Goal: Find contact information: Find contact information

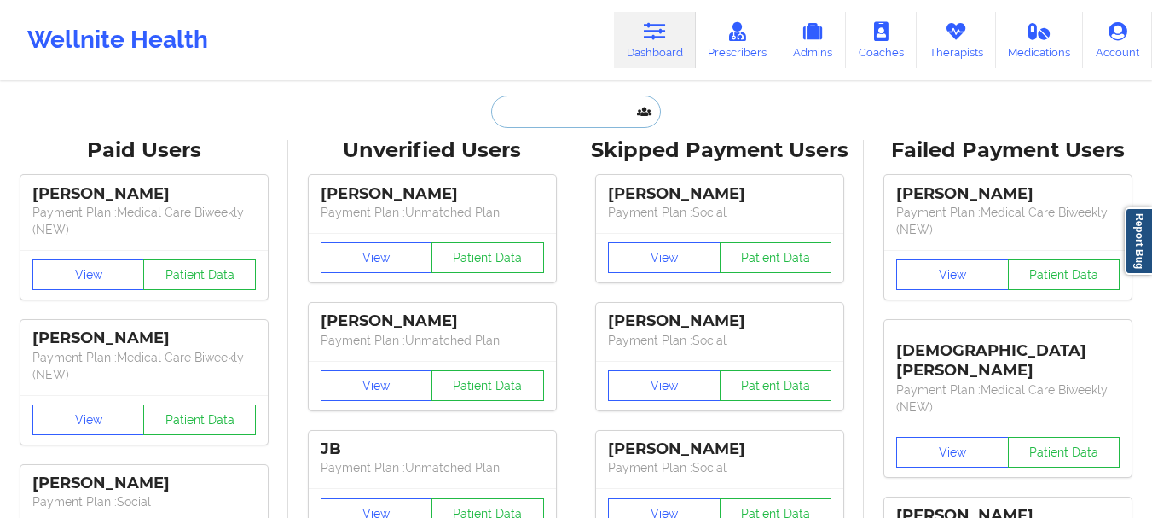
click at [573, 107] on input "text" at bounding box center [575, 112] width 169 height 32
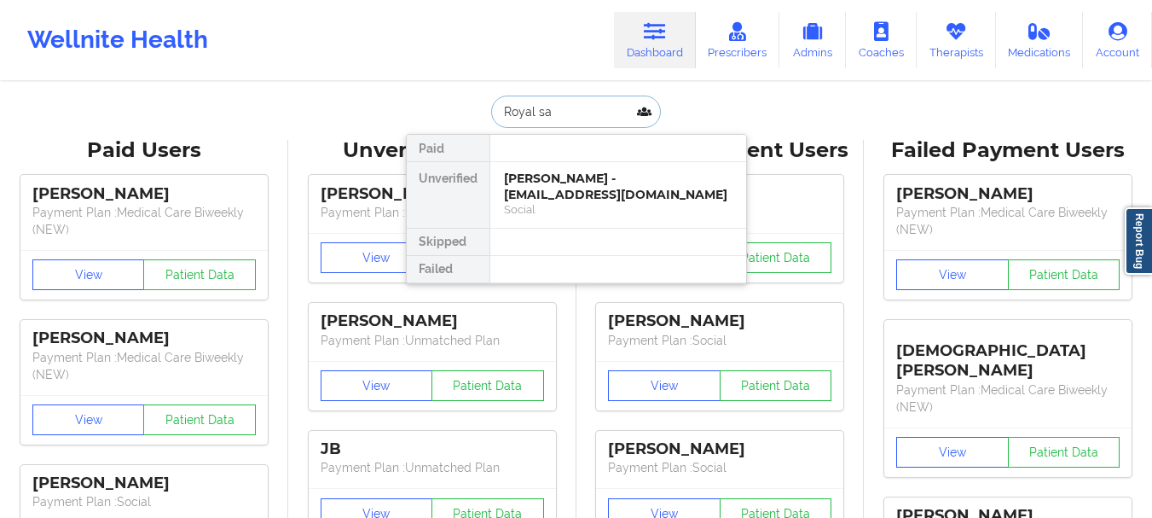
type input "Royal [PERSON_NAME]"
click at [585, 177] on div "Royal [PERSON_NAME] - [EMAIL_ADDRESS][DOMAIN_NAME]" at bounding box center [618, 187] width 229 height 32
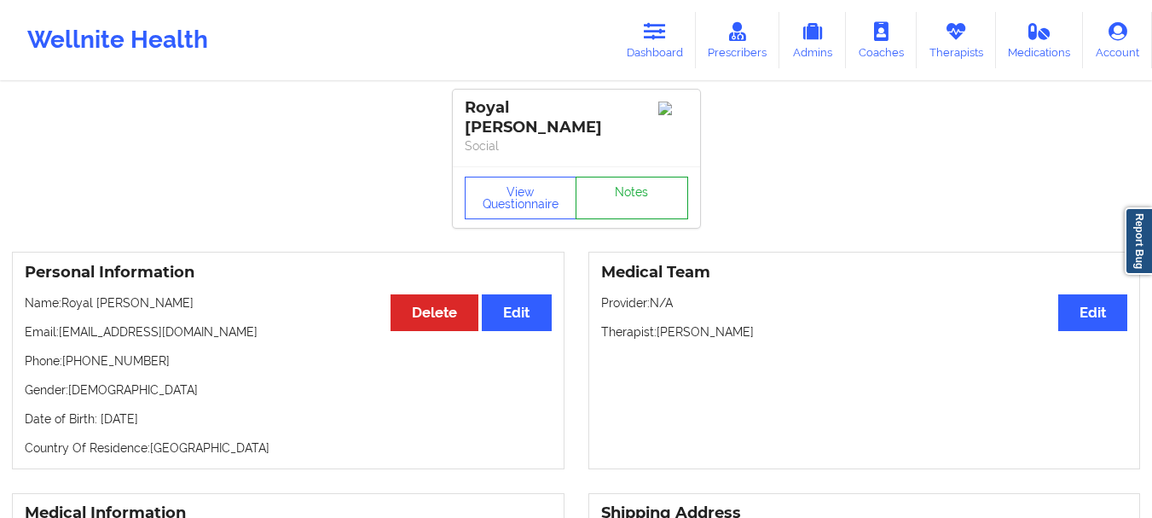
click at [636, 177] on link "Notes" at bounding box center [632, 198] width 113 height 43
click at [630, 195] on link "Notes" at bounding box center [632, 198] width 113 height 43
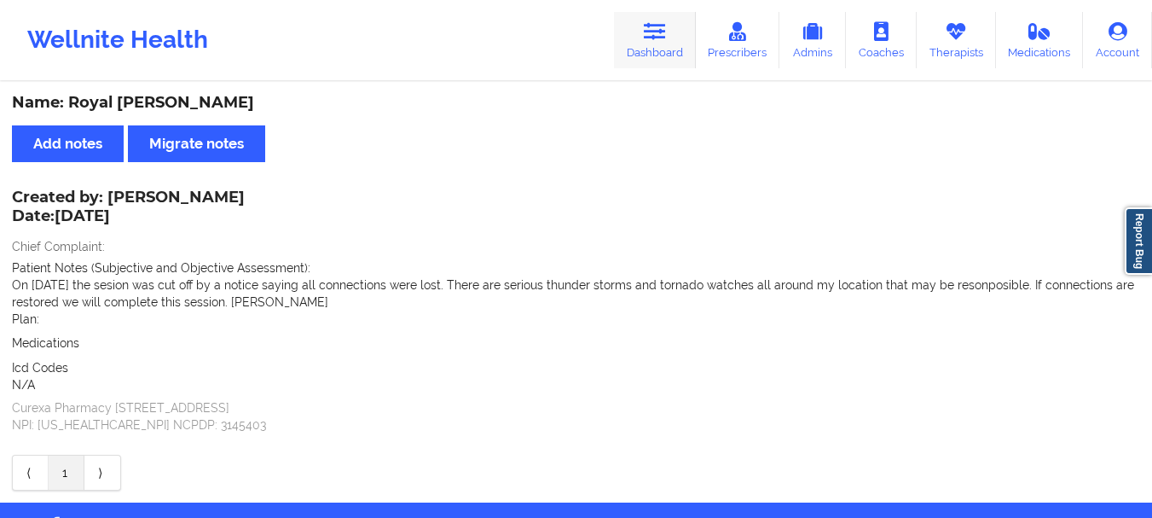
click at [663, 37] on icon at bounding box center [655, 31] width 22 height 19
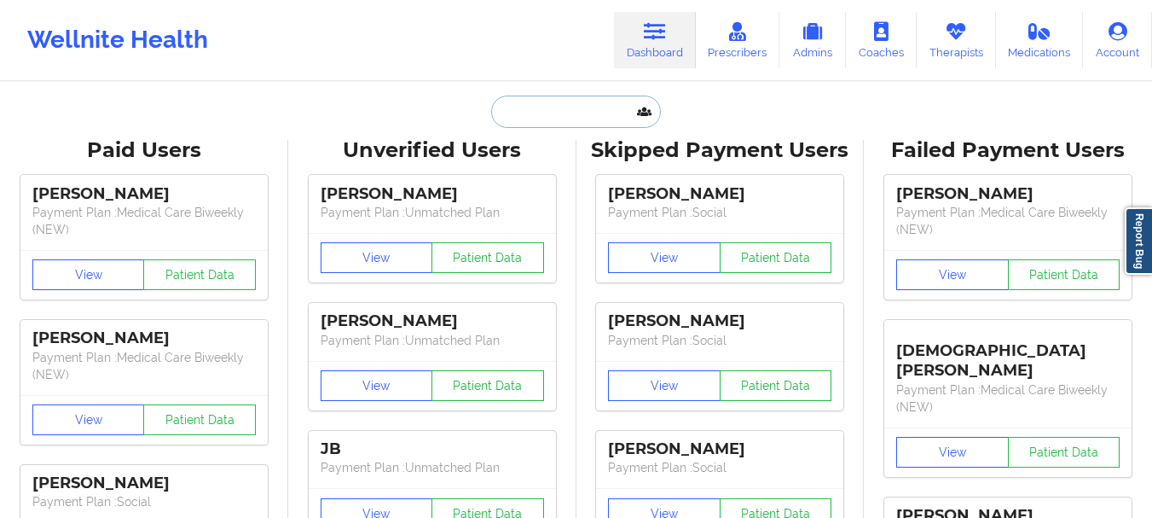
click at [514, 114] on input "text" at bounding box center [575, 112] width 169 height 32
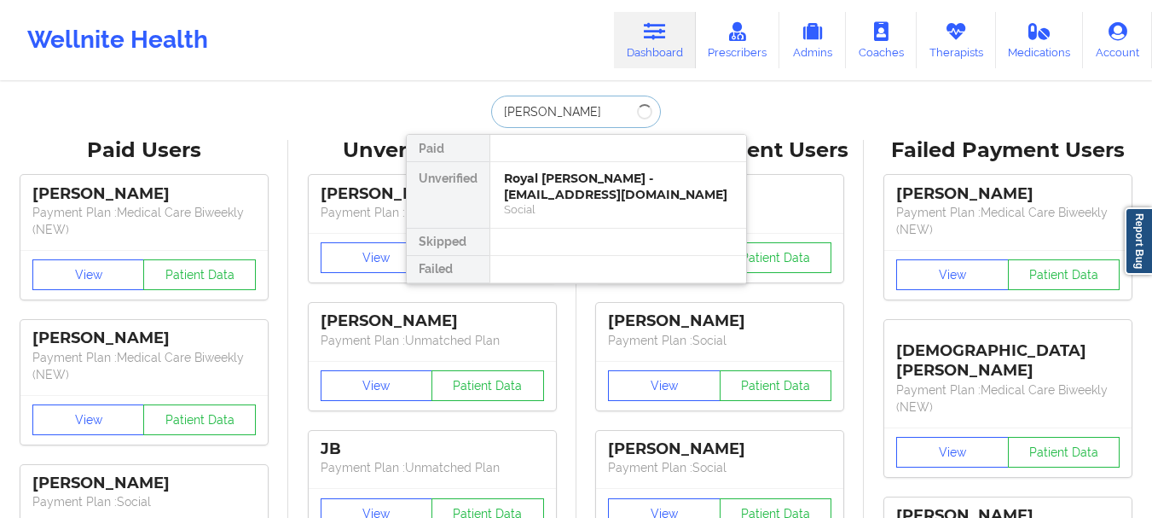
type input "[PERSON_NAME] va"
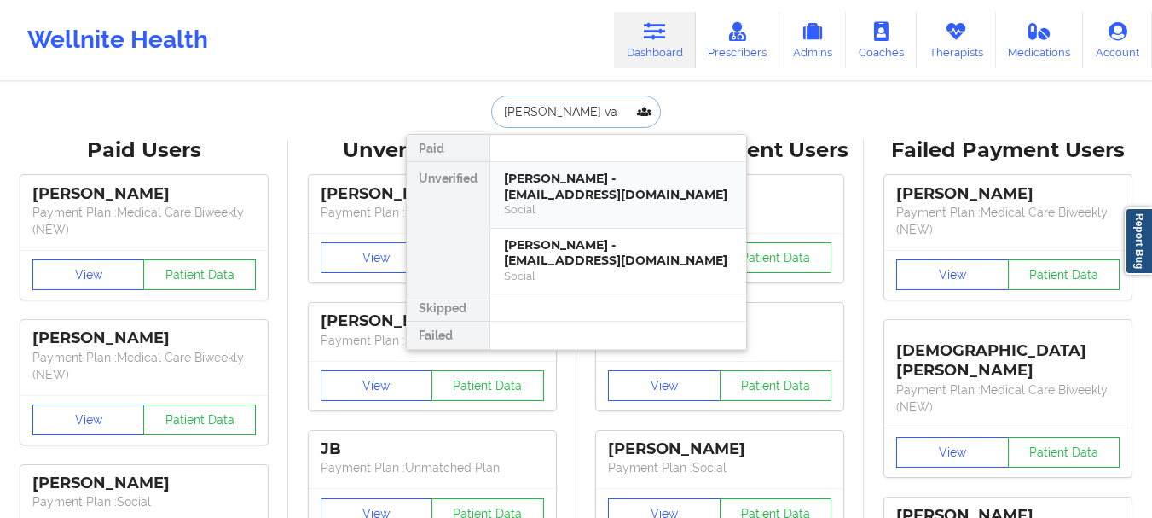
click at [548, 206] on div "Social" at bounding box center [618, 209] width 229 height 15
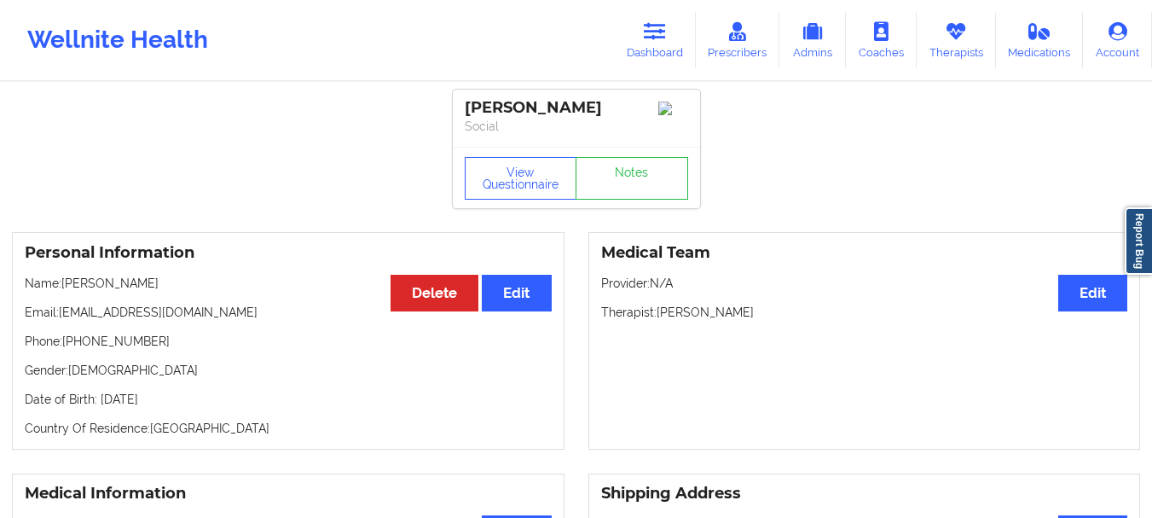
click at [630, 160] on div "View Questionnaire Notes" at bounding box center [576, 177] width 247 height 61
click at [632, 173] on link "Notes" at bounding box center [632, 178] width 113 height 43
click at [649, 55] on link "Dashboard" at bounding box center [655, 40] width 82 height 56
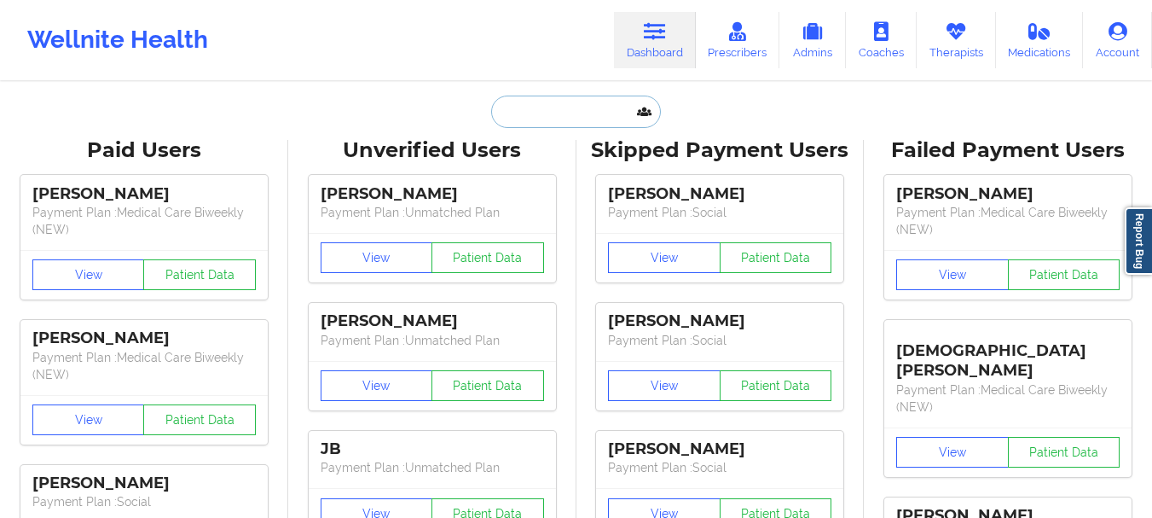
click at [564, 114] on input "text" at bounding box center [575, 112] width 169 height 32
click at [524, 108] on input "text" at bounding box center [575, 112] width 169 height 32
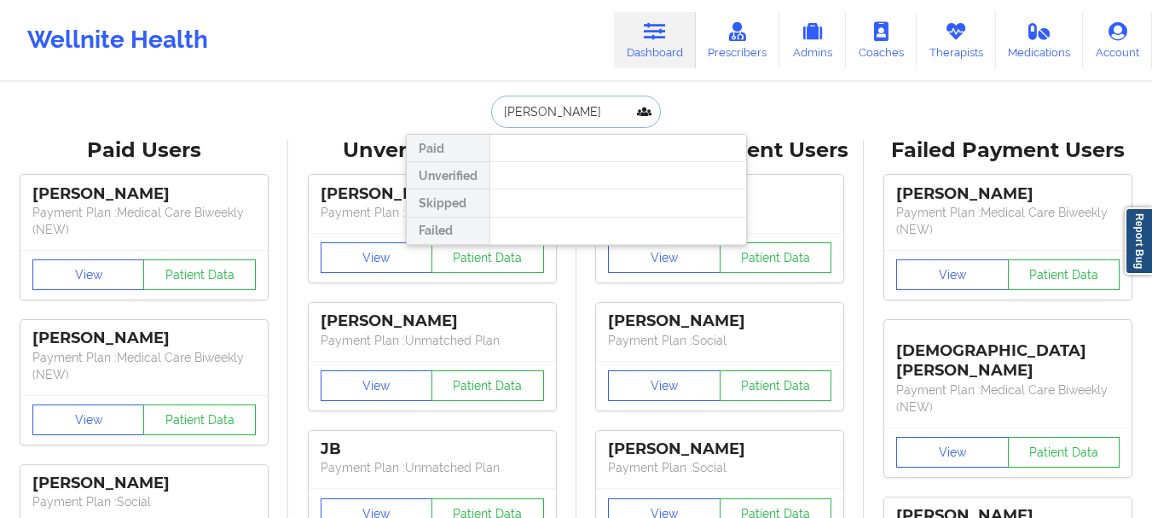
type input "[PERSON_NAME]"
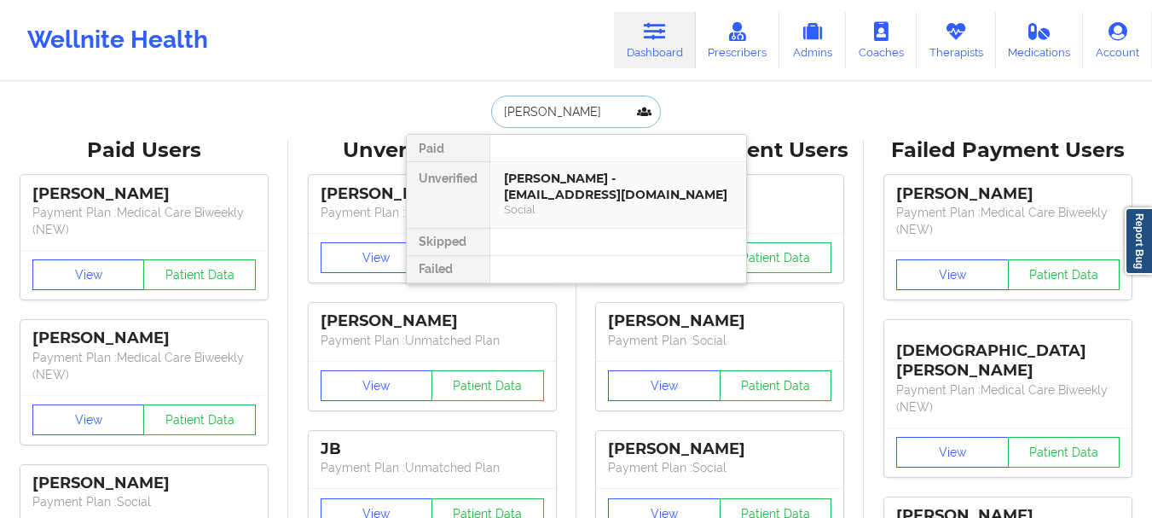
click at [524, 201] on div "[PERSON_NAME] - [EMAIL_ADDRESS][DOMAIN_NAME]" at bounding box center [618, 187] width 229 height 32
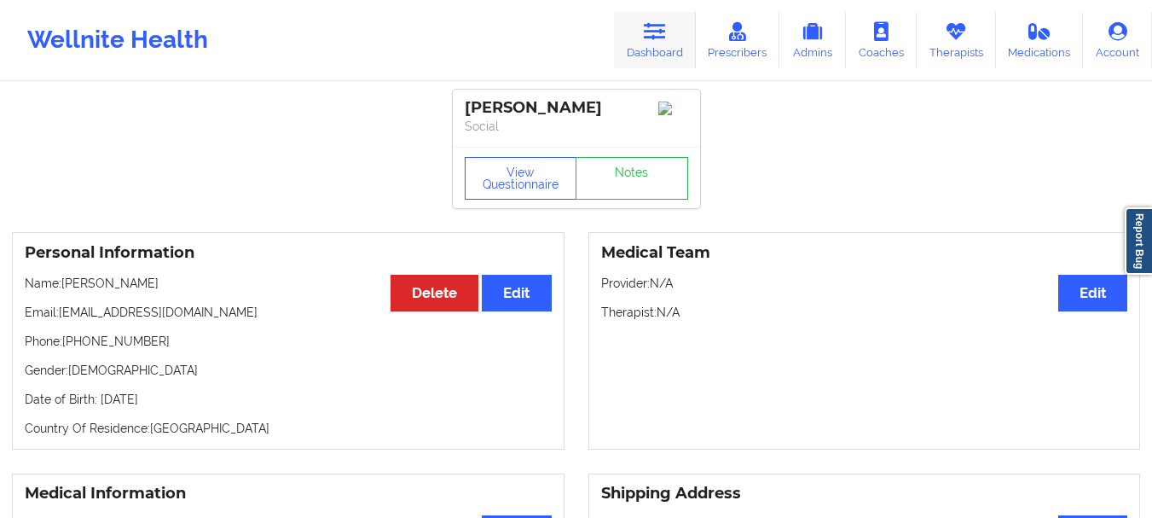
click at [673, 18] on link "Dashboard" at bounding box center [655, 40] width 82 height 56
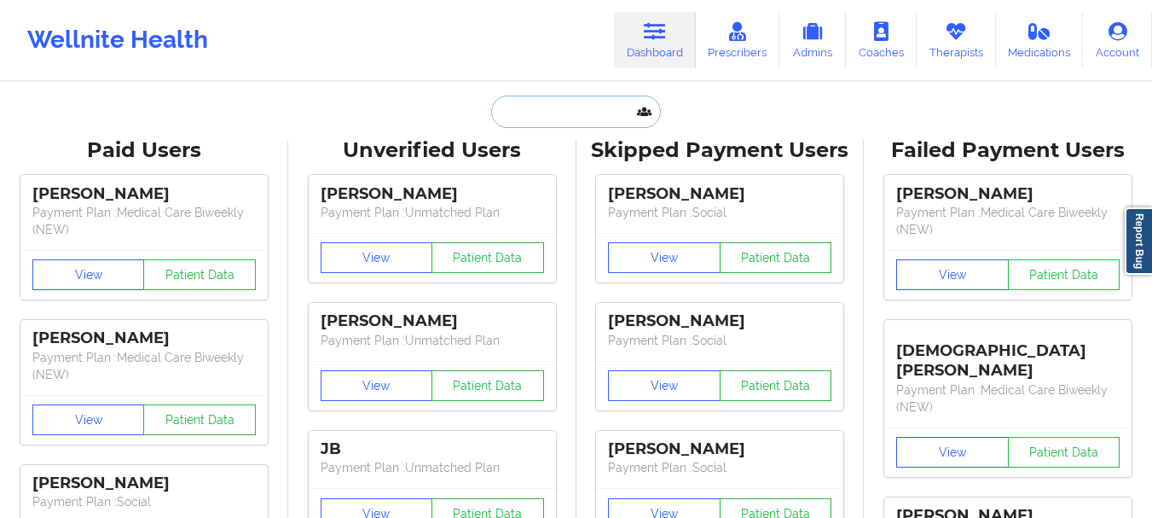
click at [534, 122] on input "text" at bounding box center [575, 112] width 169 height 32
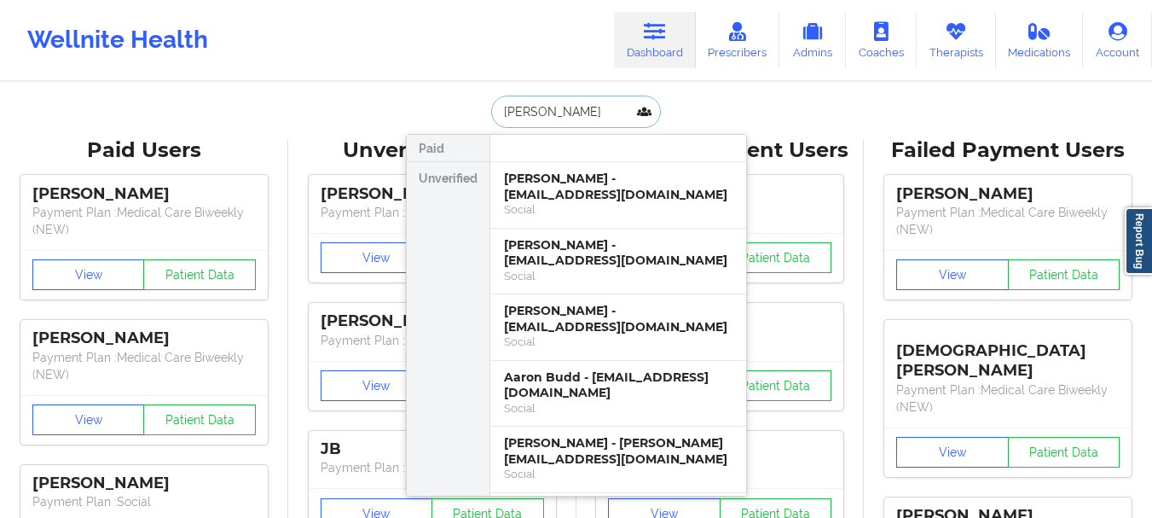
click at [535, 121] on input "[PERSON_NAME]" at bounding box center [575, 112] width 169 height 32
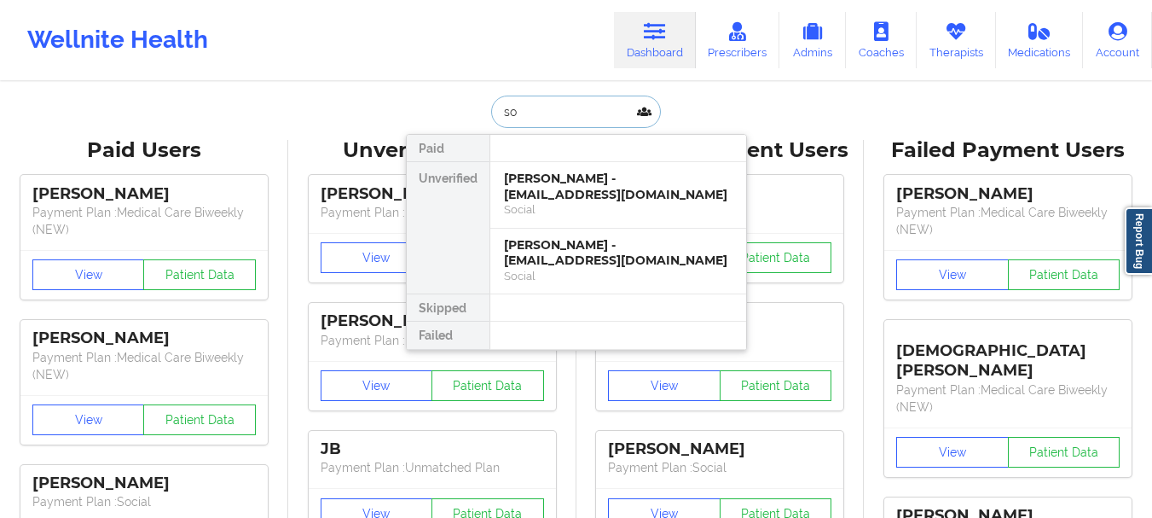
type input "s"
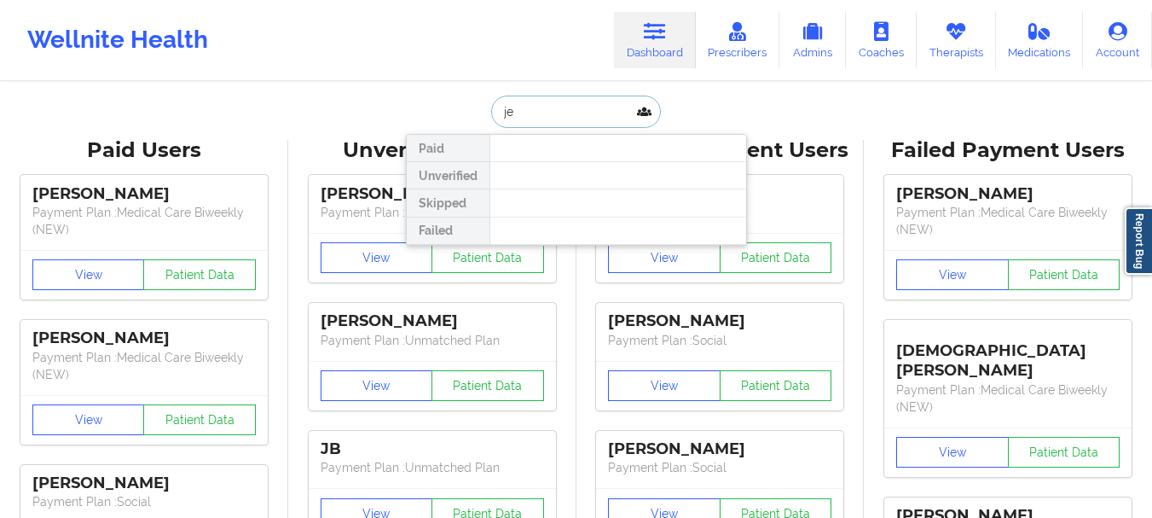
type input "j"
type input "w"
type input "s"
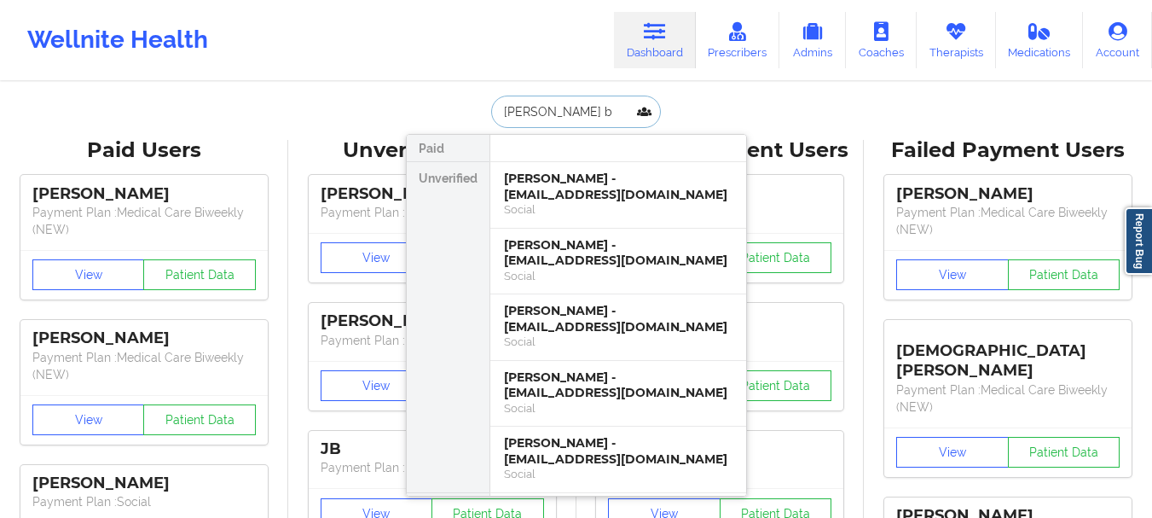
type input "[PERSON_NAME]"
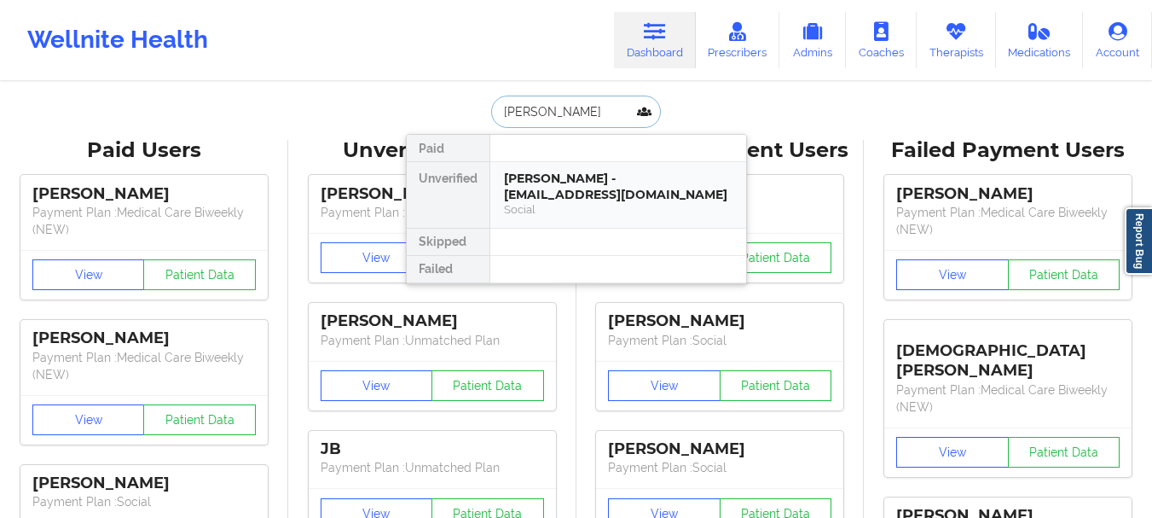
click at [533, 177] on div "[PERSON_NAME] - [EMAIL_ADDRESS][DOMAIN_NAME]" at bounding box center [618, 187] width 229 height 32
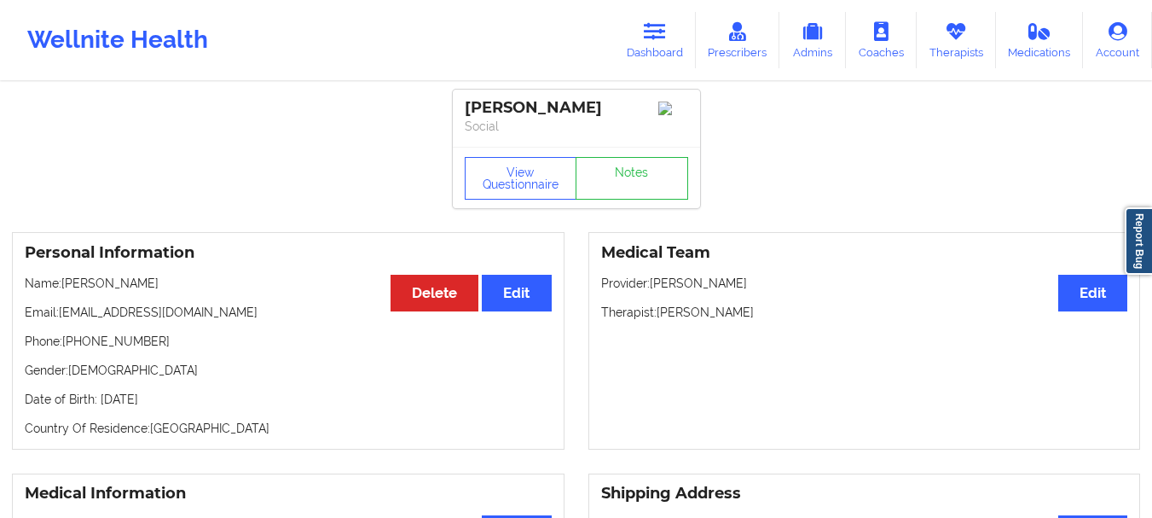
drag, startPoint x: 243, startPoint y: 318, endPoint x: 217, endPoint y: 318, distance: 26.4
click at [217, 318] on p "Email: [EMAIL_ADDRESS][DOMAIN_NAME]" at bounding box center [288, 312] width 527 height 17
click at [61, 320] on p "Email: [EMAIL_ADDRESS][DOMAIN_NAME]" at bounding box center [288, 312] width 527 height 17
drag, startPoint x: 236, startPoint y: 320, endPoint x: 58, endPoint y: 322, distance: 178.3
click at [58, 321] on p "Email: [EMAIL_ADDRESS][DOMAIN_NAME]" at bounding box center [288, 312] width 527 height 17
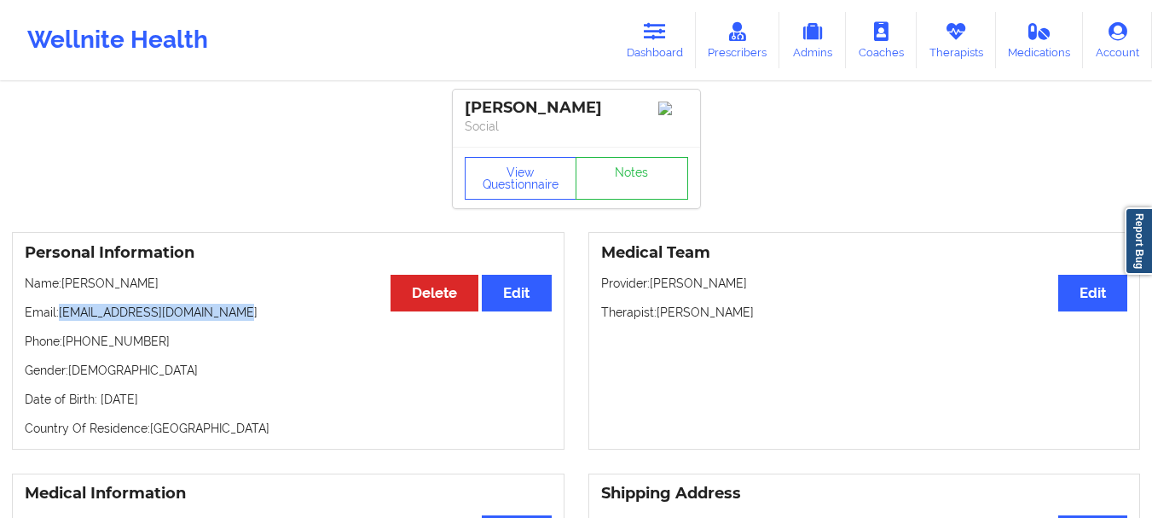
copy p "[EMAIL_ADDRESS][DOMAIN_NAME]"
